Goal: Find specific page/section: Find specific page/section

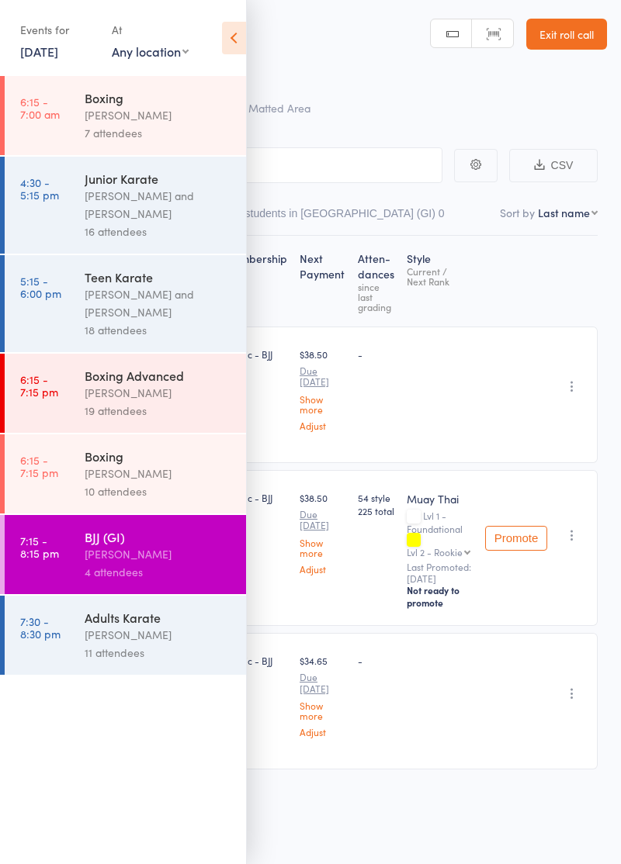
click at [166, 483] on div "[PERSON_NAME]" at bounding box center [159, 474] width 148 height 18
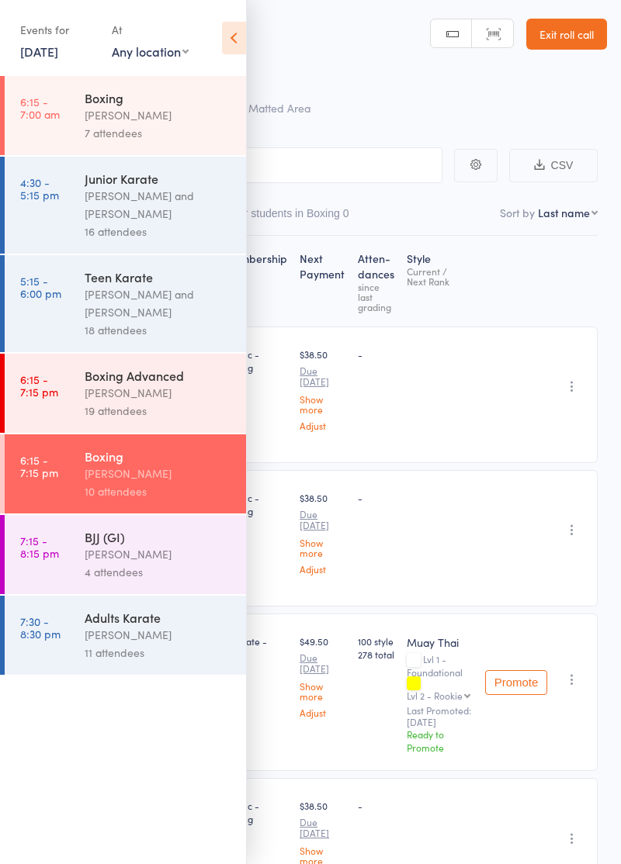
click at [175, 545] on div "BJJ (GI)" at bounding box center [159, 536] width 148 height 17
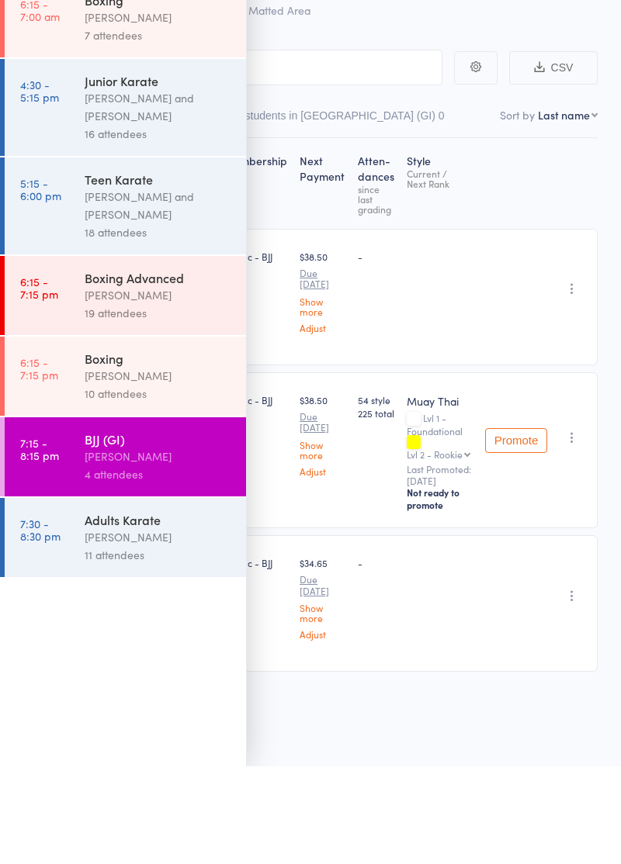
click at [189, 675] on div "Adults Karate [PERSON_NAME] 11 attendees" at bounding box center [165, 635] width 161 height 79
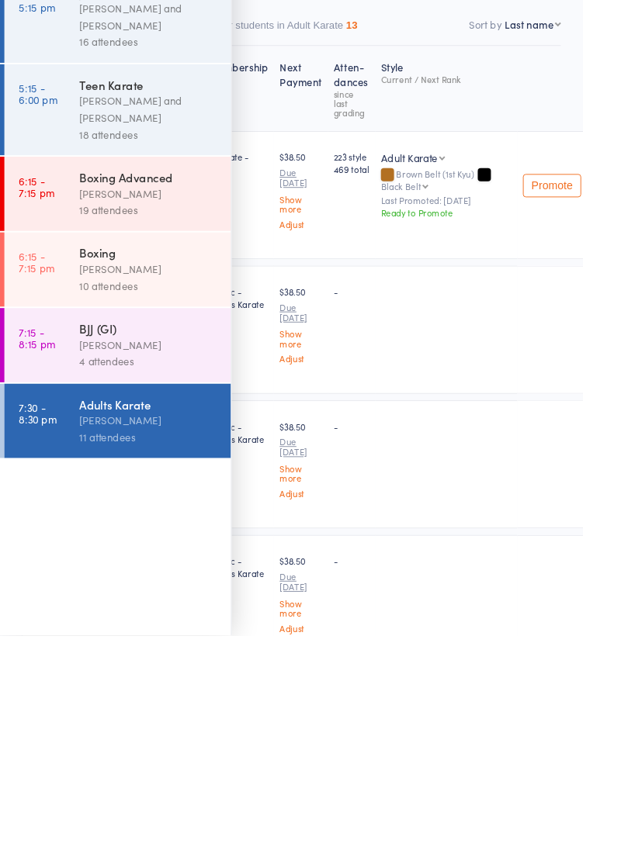
click at [551, 647] on div "Undo check-in Send message Add Note Add Task Add Flag Remove [PERSON_NAME] abse…" at bounding box center [610, 682] width 119 height 137
